Goal: Task Accomplishment & Management: Use online tool/utility

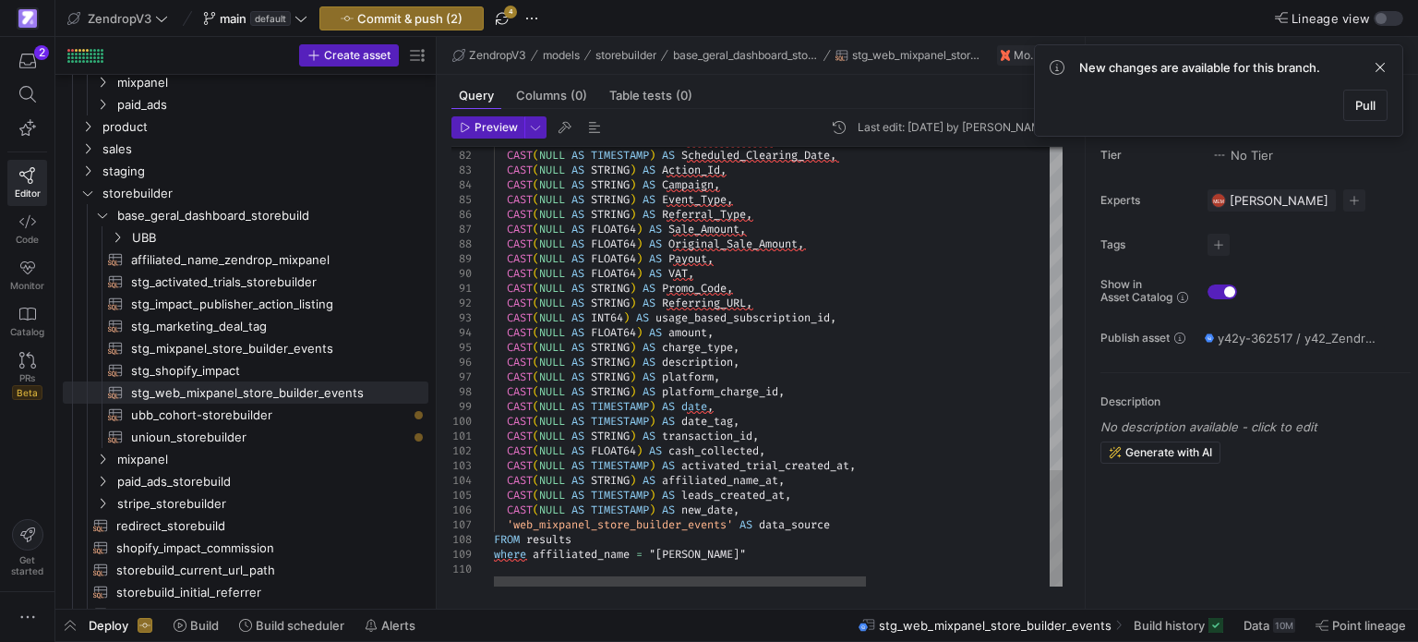
scroll to position [0, 371]
drag, startPoint x: 776, startPoint y: 552, endPoint x: 487, endPoint y: 553, distance: 289.0
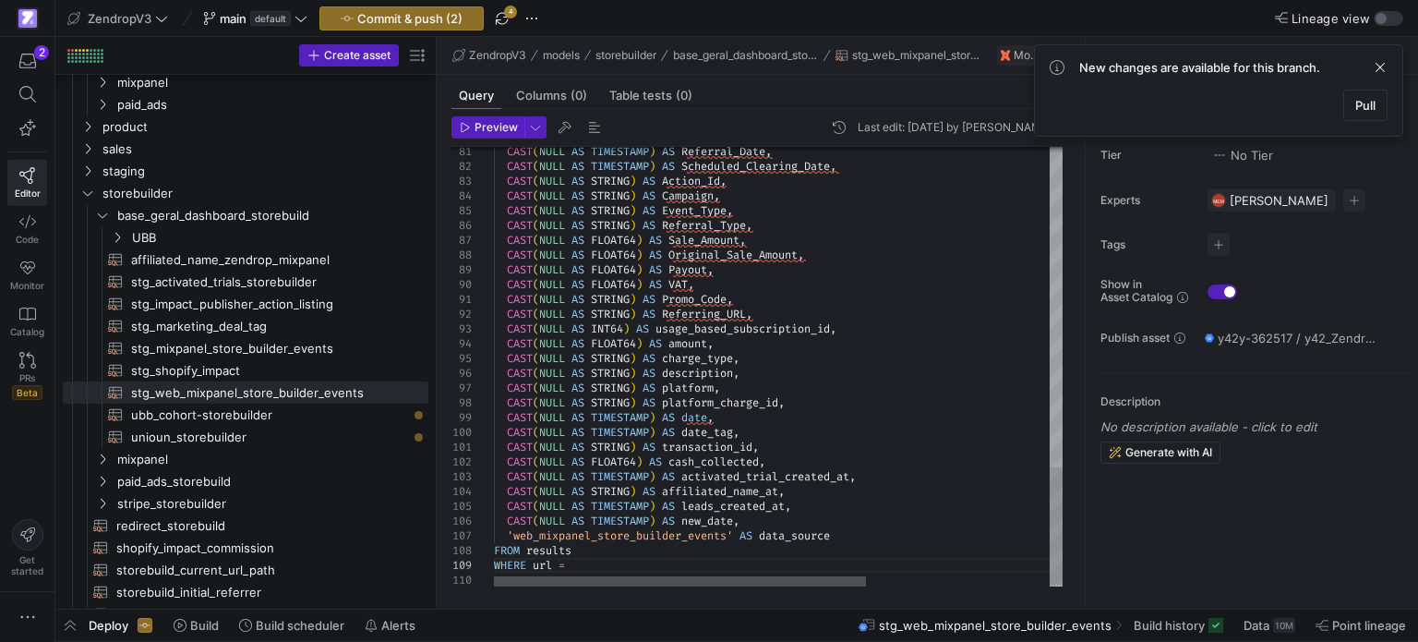
scroll to position [118, 85]
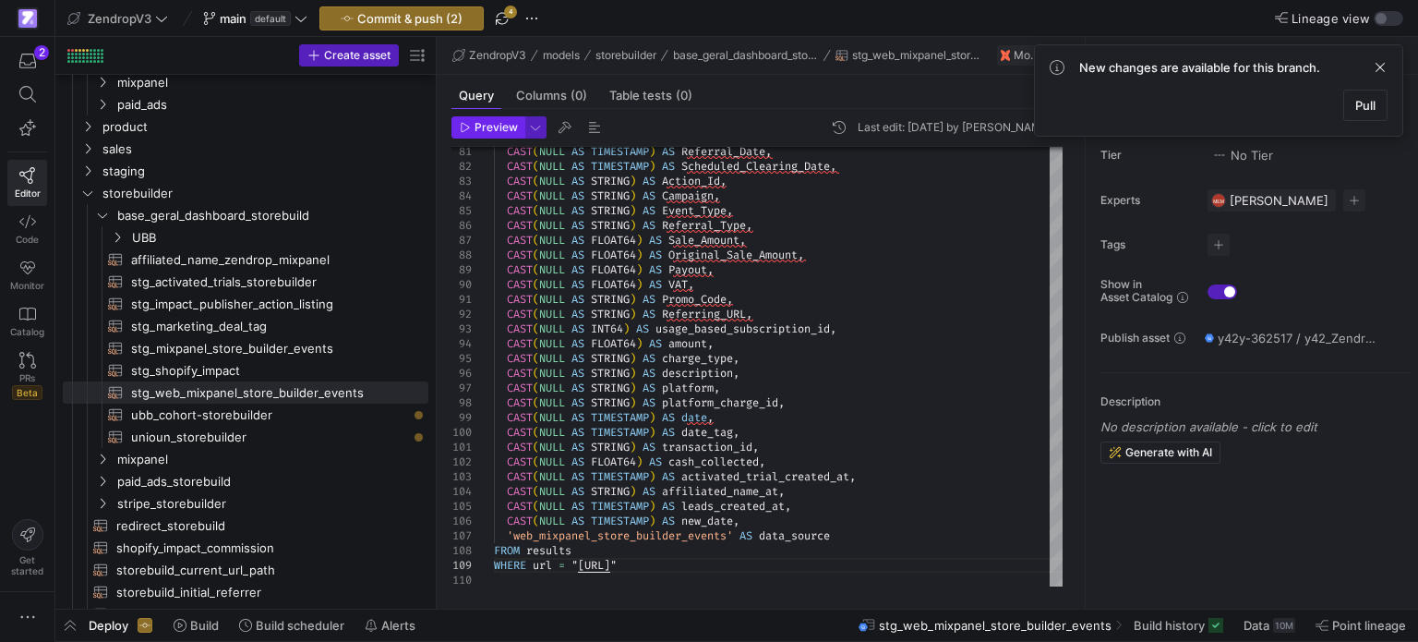
click at [502, 132] on span "Preview" at bounding box center [496, 127] width 43 height 13
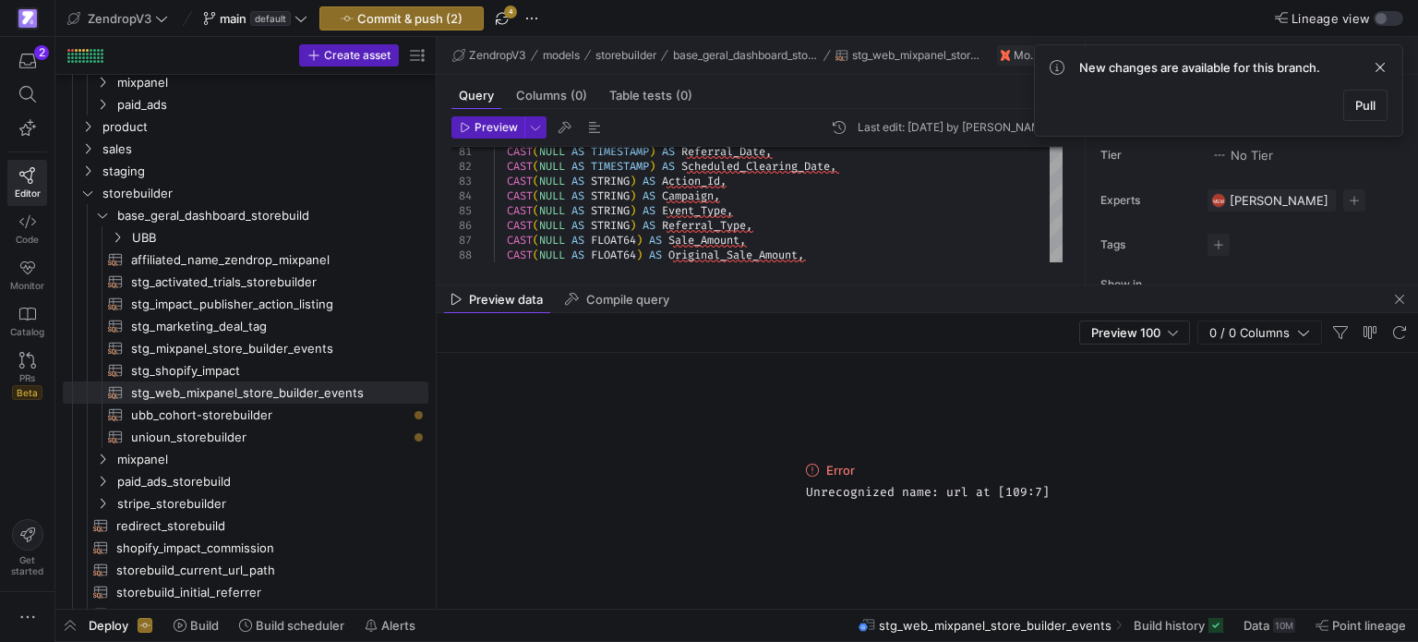
drag, startPoint x: 937, startPoint y: 283, endPoint x: 940, endPoint y: 325, distance: 42.6
click at [940, 325] on as-split "ZendropV3 models storebuilder base_geral_dashboard_storebuild stg_web_mixpanel_…" at bounding box center [928, 323] width 982 height 572
drag, startPoint x: 949, startPoint y: 309, endPoint x: 951, endPoint y: 337, distance: 27.8
click at [951, 337] on mat-tab-group "Preview data Compile query Preview 100 0 / 0 Columns Error Unrecognized name: u…" at bounding box center [928, 446] width 982 height 323
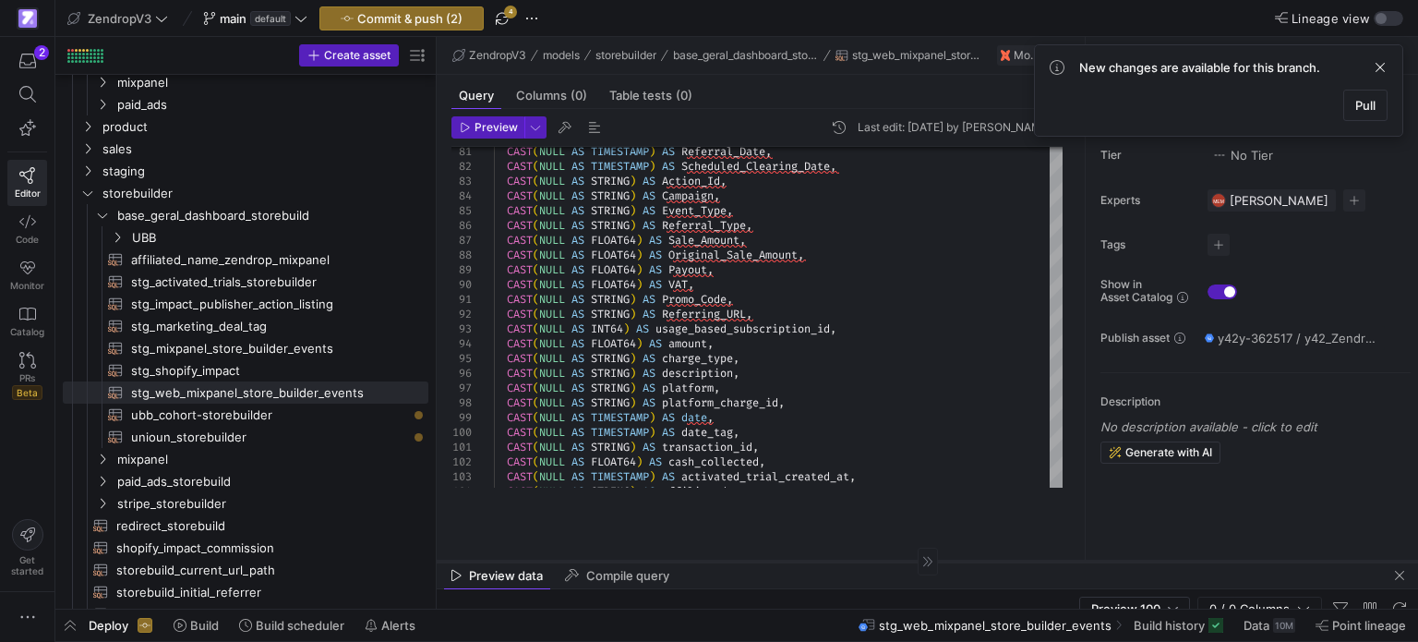
drag, startPoint x: 971, startPoint y: 284, endPoint x: 963, endPoint y: 560, distance: 276.2
click at [963, 560] on div at bounding box center [928, 560] width 982 height 1
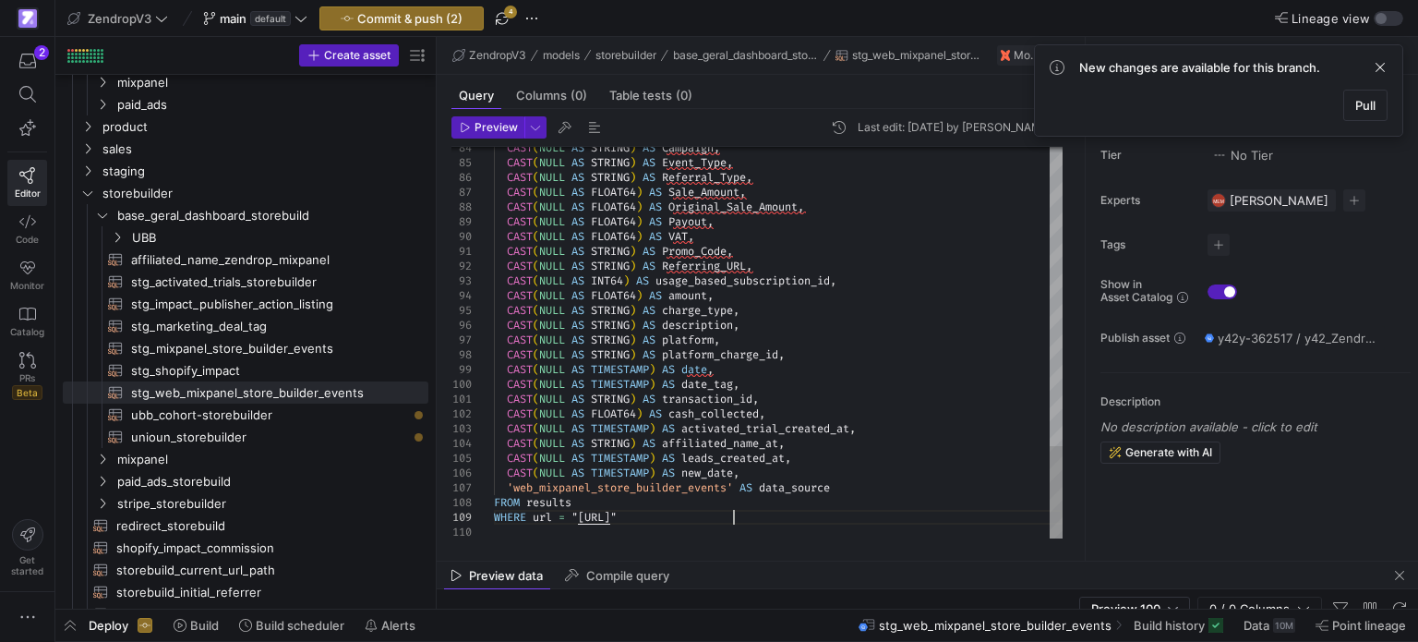
scroll to position [118, 232]
drag, startPoint x: 743, startPoint y: 514, endPoint x: 487, endPoint y: 517, distance: 256.7
type textarea "CAST(NULL AS STRING) AS transaction_id, CAST(NULL AS FLOAT64) AS cash_collected…"
click at [510, 128] on span "Preview" at bounding box center [496, 127] width 43 height 13
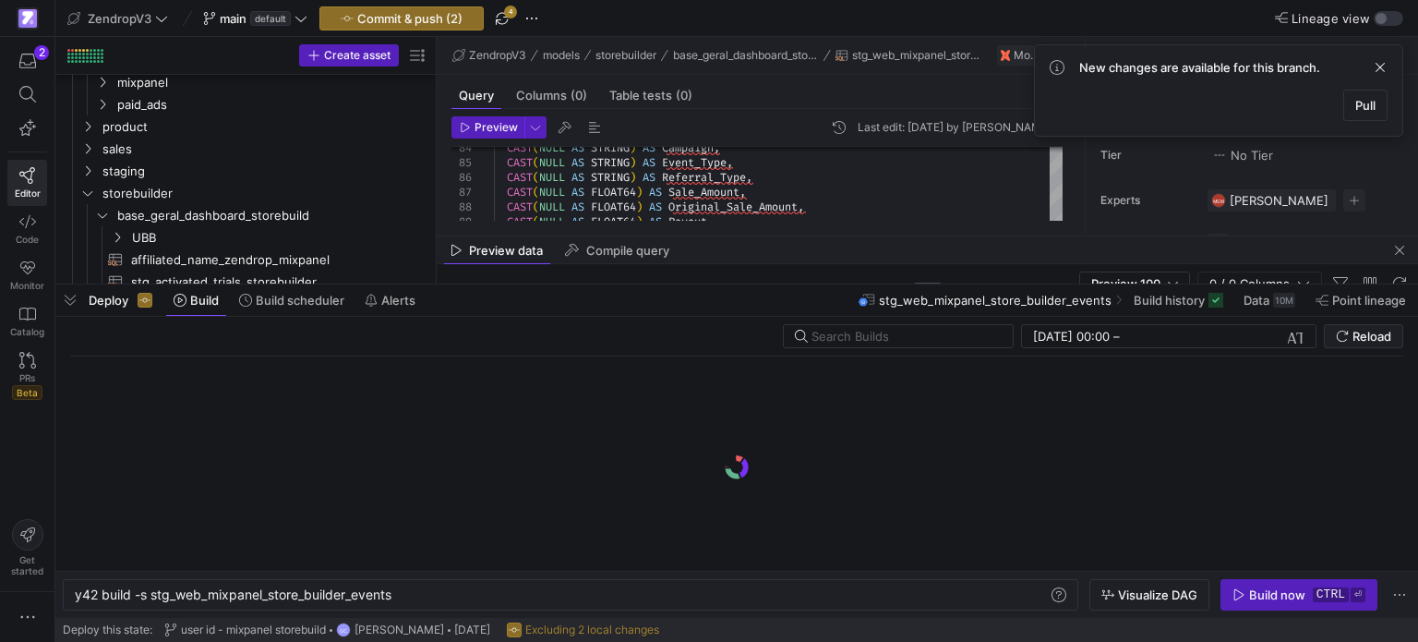
drag, startPoint x: 964, startPoint y: 606, endPoint x: 1008, endPoint y: 281, distance: 328.0
click at [1008, 281] on div at bounding box center [736, 284] width 1363 height 7
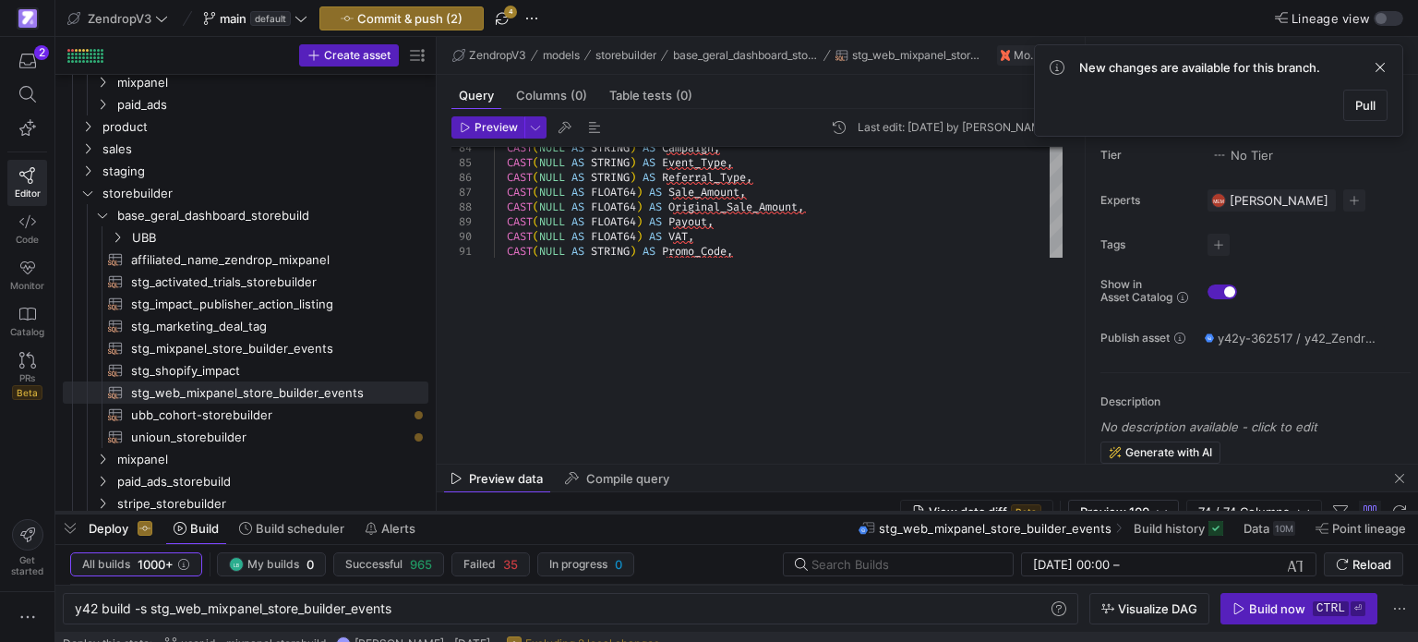
drag, startPoint x: 836, startPoint y: 283, endPoint x: 822, endPoint y: 512, distance: 228.5
click at [822, 512] on div at bounding box center [736, 512] width 1363 height 7
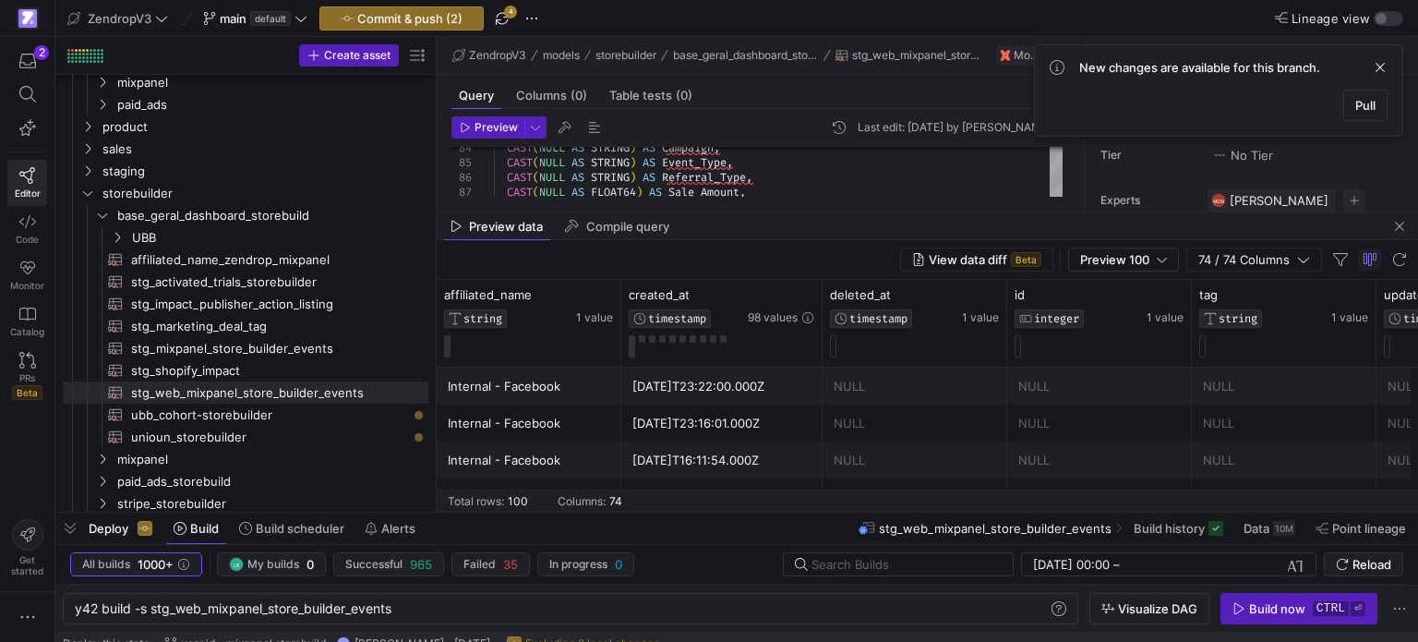
drag, startPoint x: 949, startPoint y: 465, endPoint x: 980, endPoint y: 213, distance: 253.9
click at [980, 213] on as-split "ZendropV3 models storebuilder base_geral_dashboard_storebuild stg_web_mixpanel_…" at bounding box center [928, 274] width 982 height 475
click at [1078, 387] on div "NULL" at bounding box center [1099, 386] width 163 height 36
